Goal: Find specific page/section: Find specific page/section

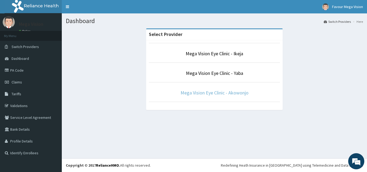
click at [205, 95] on link "Mega Vision Eye Clinic - Akowonjo" at bounding box center [215, 93] width 68 height 6
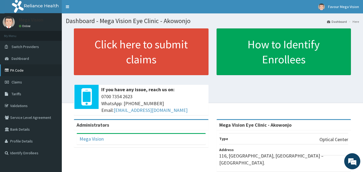
click at [21, 70] on link "PA Code" at bounding box center [31, 71] width 62 height 12
